Goal: Complete application form

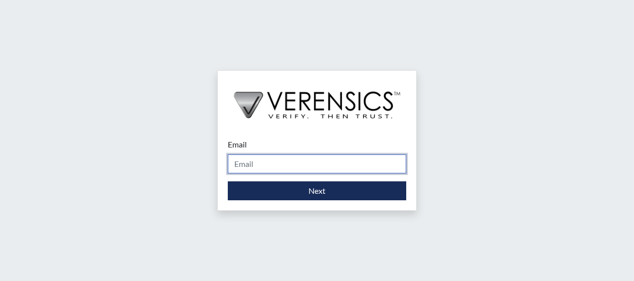
click at [281, 166] on input "Email" at bounding box center [317, 164] width 178 height 19
type input "[PERSON_NAME][EMAIL_ADDRESS][DOMAIN_NAME]"
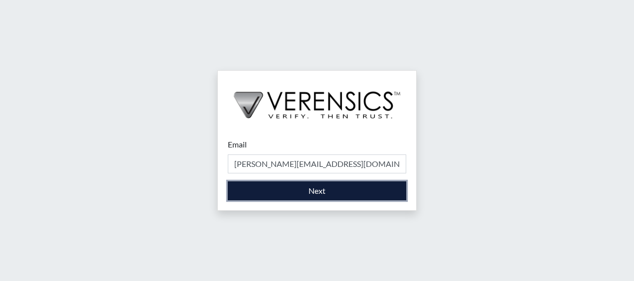
click at [228, 181] on button "Next" at bounding box center [317, 190] width 178 height 19
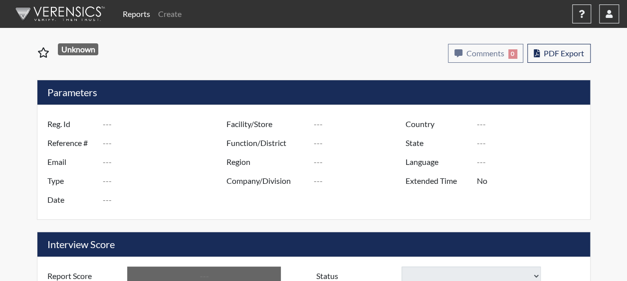
type input "KHINDS2819"
type input "51485"
type input "[EMAIL_ADDRESS][DOMAIN_NAME]"
type input "Corrections Pre-Employment"
type input "[DATE]"
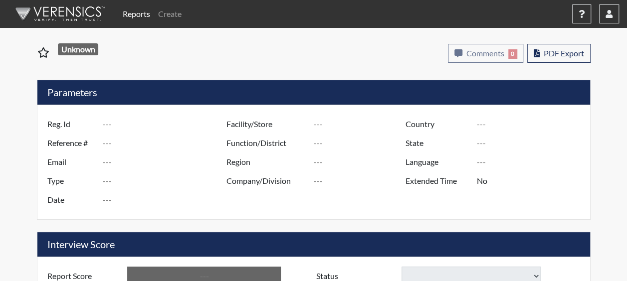
type input "Kershaw CI"
type input "[GEOGRAPHIC_DATA]"
type input "[US_STATE]"
type input "English"
type input "Yes"
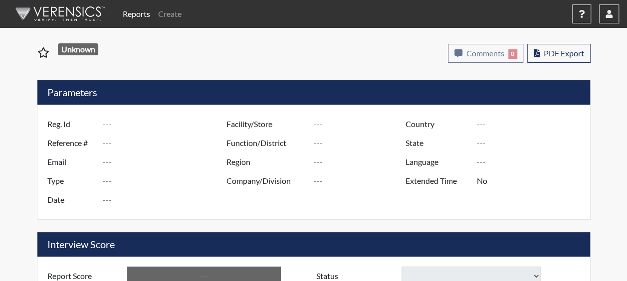
type input "Below Conditions"
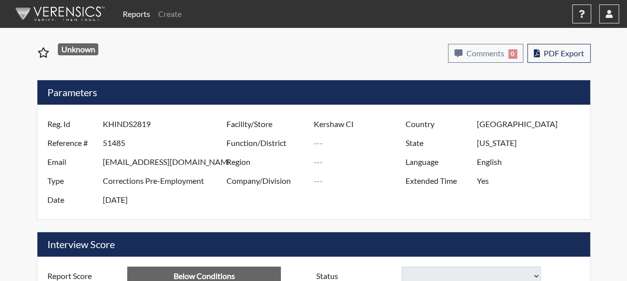
select select
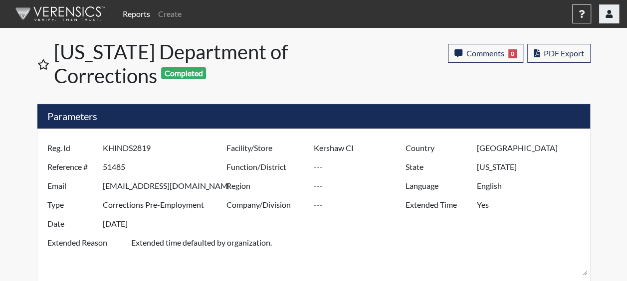
click at [600, 15] on button "button" at bounding box center [609, 13] width 20 height 19
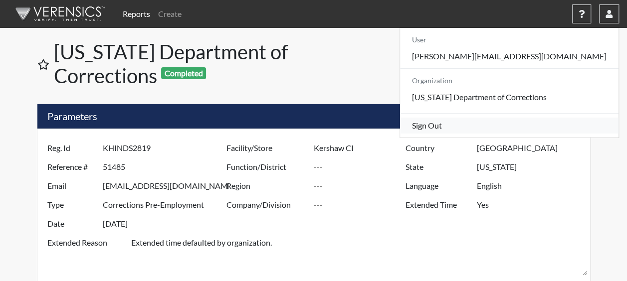
click at [540, 134] on link "Sign Out" at bounding box center [509, 126] width 218 height 16
